Goal: Task Accomplishment & Management: Complete application form

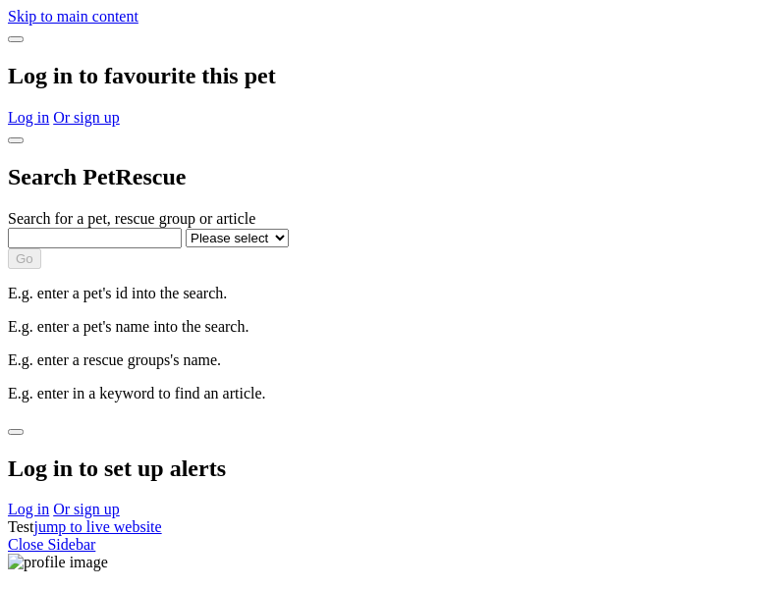
select select
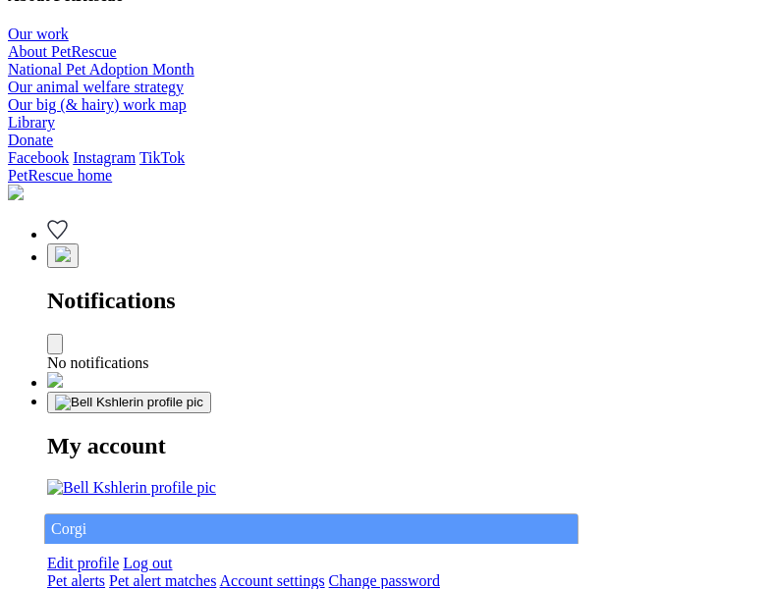
type input "Corgi"
select select "844268919"
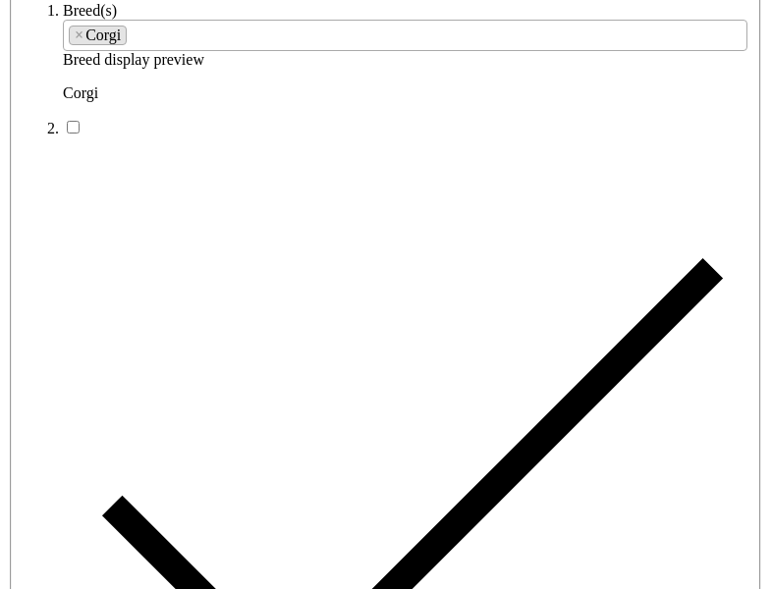
type input "[GEOGRAPHIC_DATA], 4000"
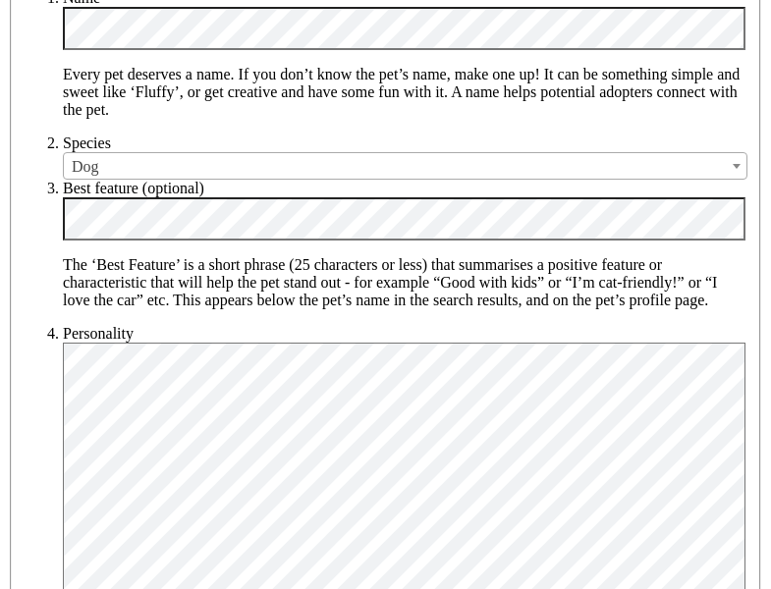
type input "14FEO934M45O193"
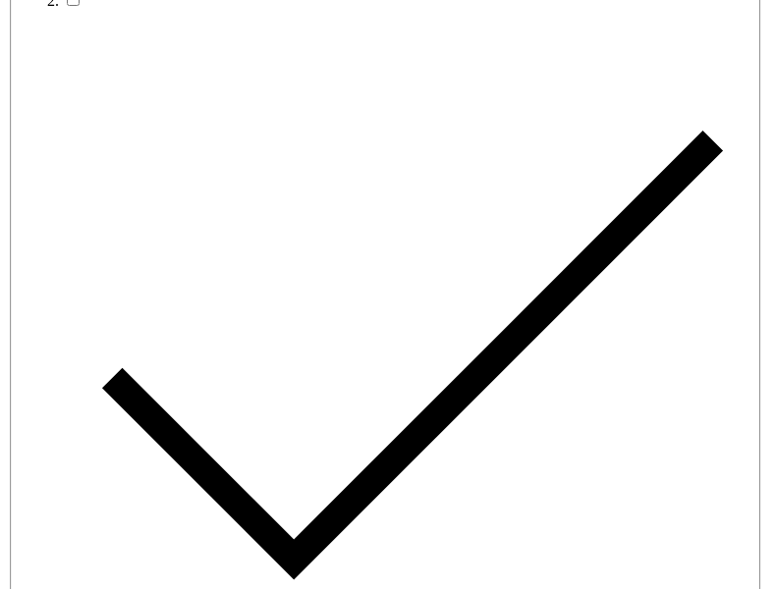
radio input "true"
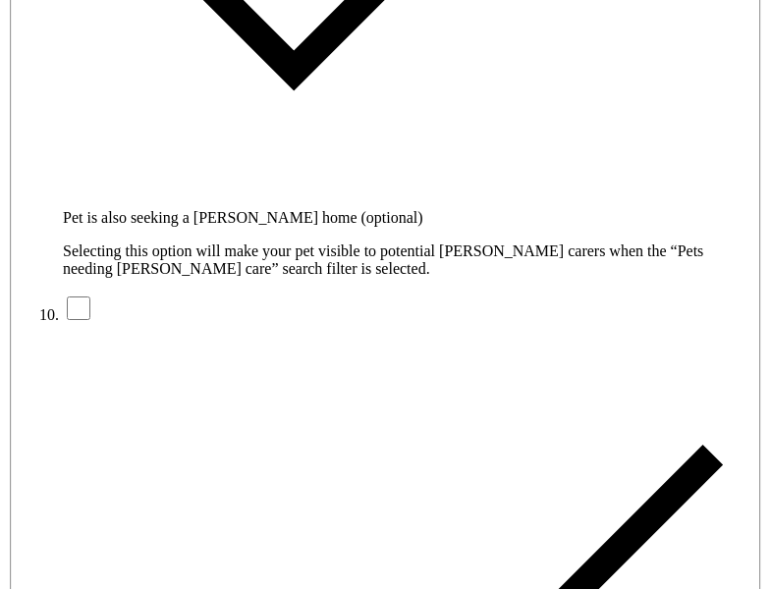
type input "Please wait..."
